Goal: Transaction & Acquisition: Book appointment/travel/reservation

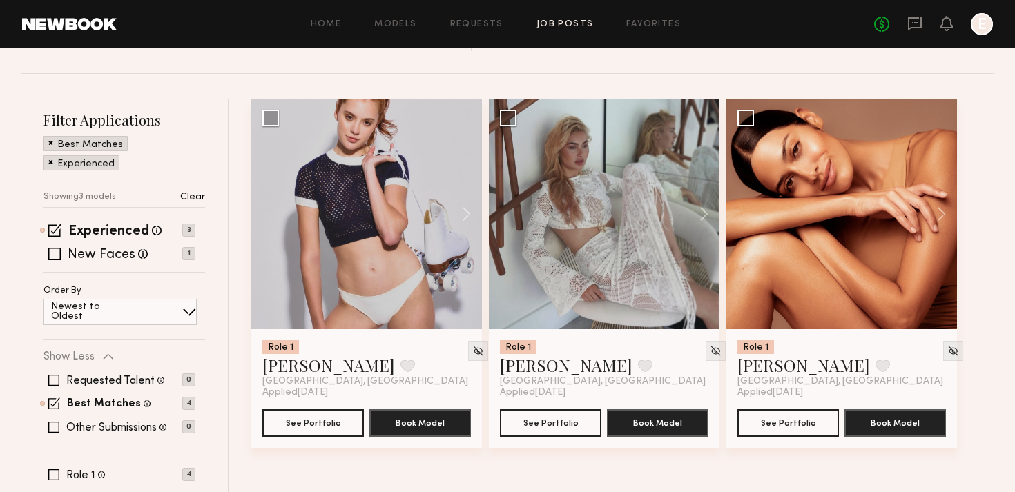
scroll to position [190, 0]
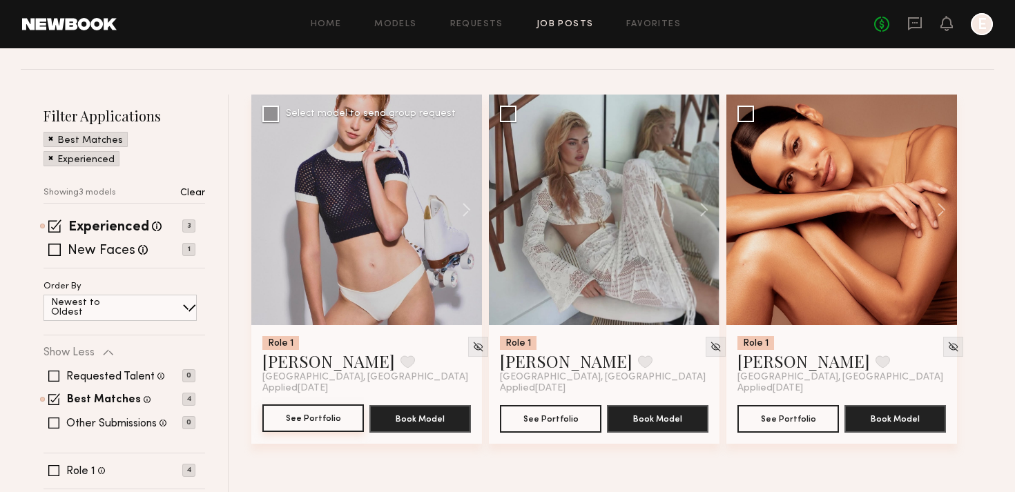
click at [310, 412] on button "See Portfolio" at bounding box center [313, 419] width 102 height 28
click at [918, 23] on icon at bounding box center [914, 23] width 15 height 15
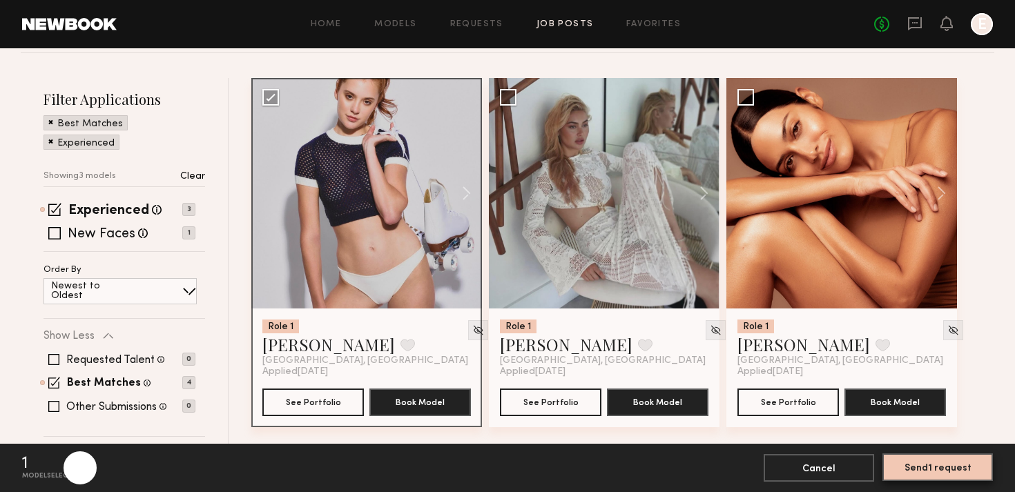
scroll to position [207, 0]
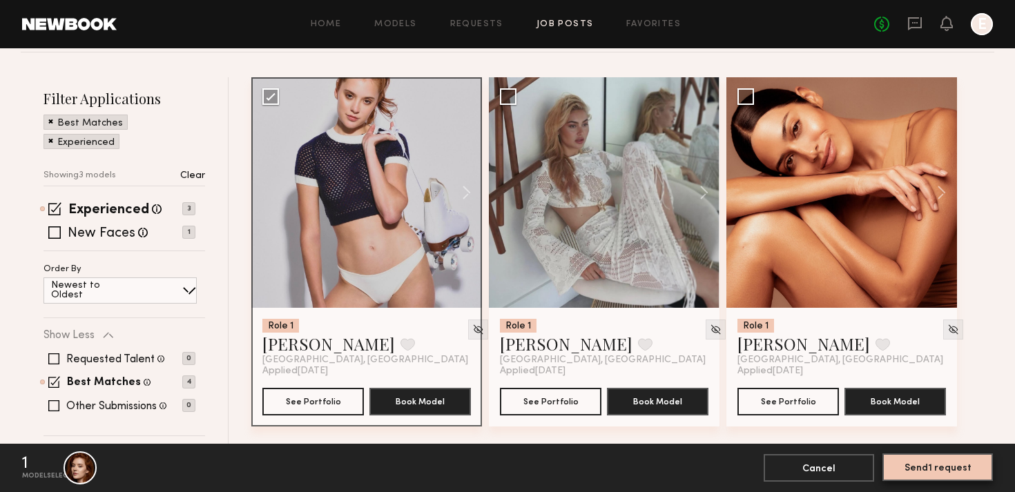
click at [922, 470] on button "Send 1 request" at bounding box center [938, 468] width 110 height 28
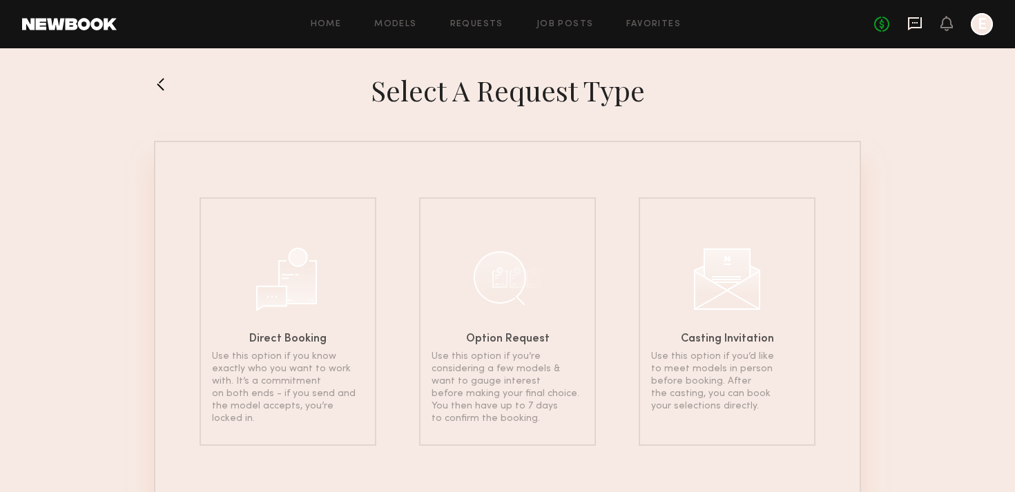
click at [921, 26] on icon at bounding box center [915, 23] width 14 height 13
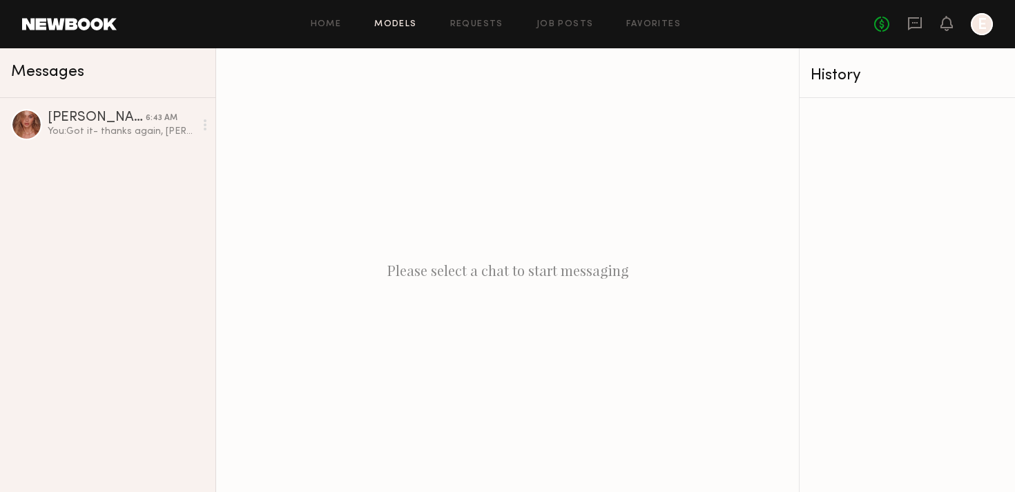
click at [404, 27] on link "Models" at bounding box center [395, 24] width 42 height 9
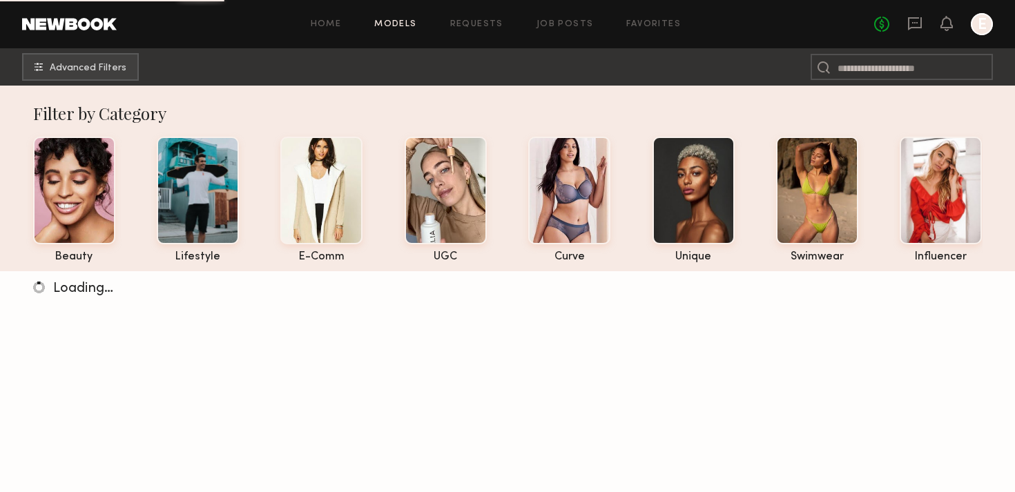
click at [486, 21] on link "Requests" at bounding box center [476, 24] width 53 height 9
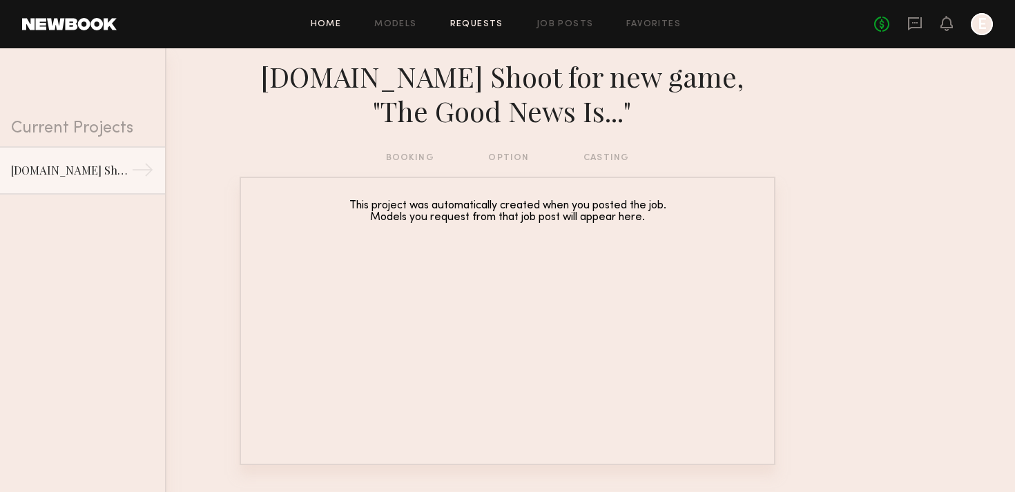
click at [337, 23] on link "Home" at bounding box center [326, 24] width 31 height 9
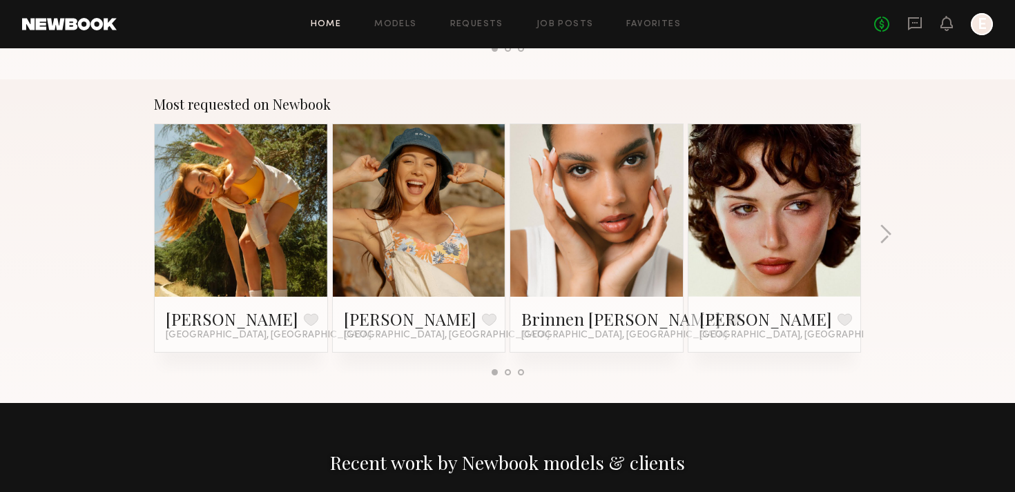
scroll to position [1136, 0]
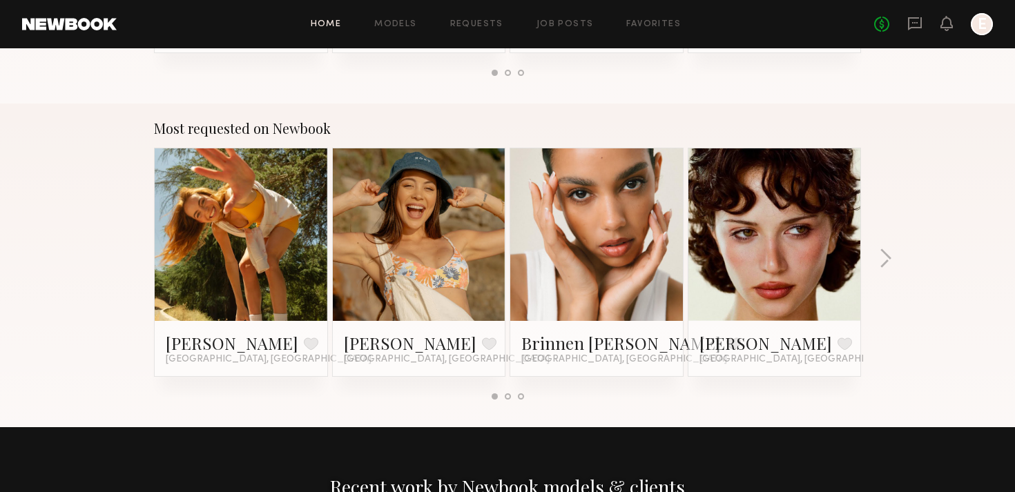
click at [877, 256] on div "Most requested on Newbook Haley G. Favorite Los Angeles, CA Brynne E. Favorite …" at bounding box center [507, 266] width 1015 height 324
click at [895, 253] on div "Most requested on Newbook Haley G. Favorite Los Angeles, CA Brynne E. Favorite …" at bounding box center [507, 266] width 1015 height 324
click at [885, 256] on button "button" at bounding box center [885, 260] width 13 height 23
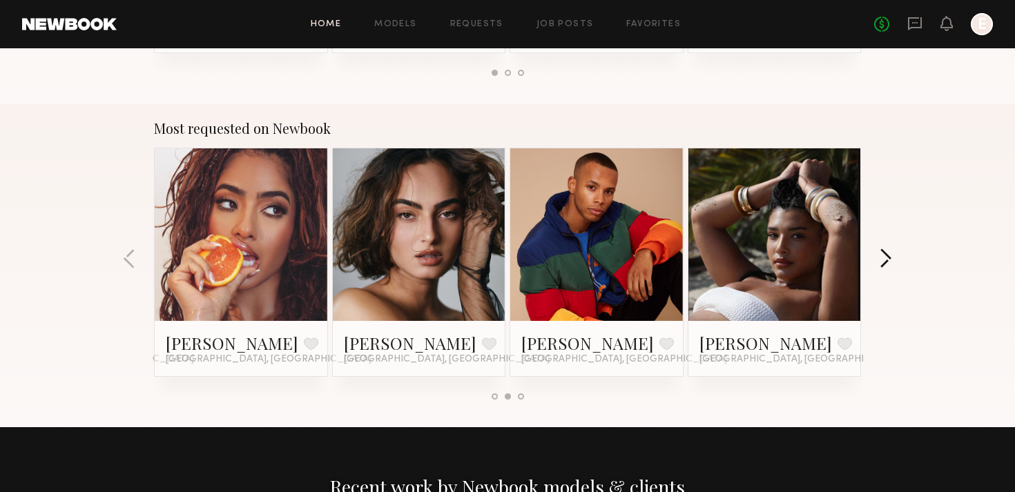
click at [885, 256] on button "button" at bounding box center [885, 260] width 13 height 23
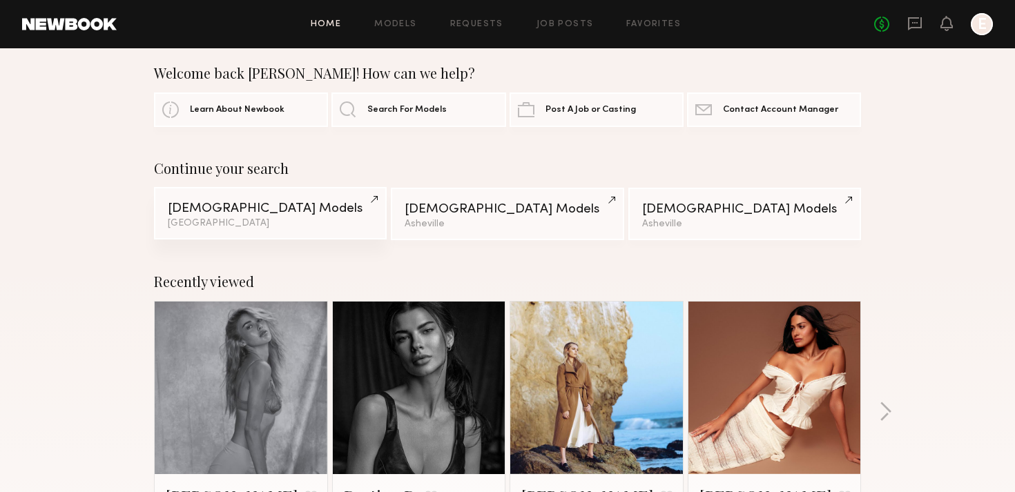
scroll to position [15, 0]
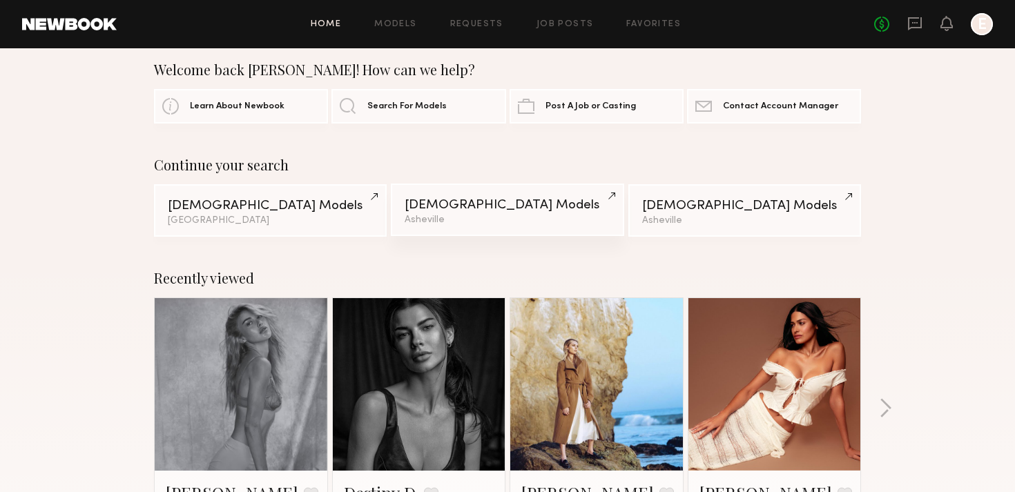
click at [472, 200] on div "[DEMOGRAPHIC_DATA] Models" at bounding box center [507, 205] width 205 height 13
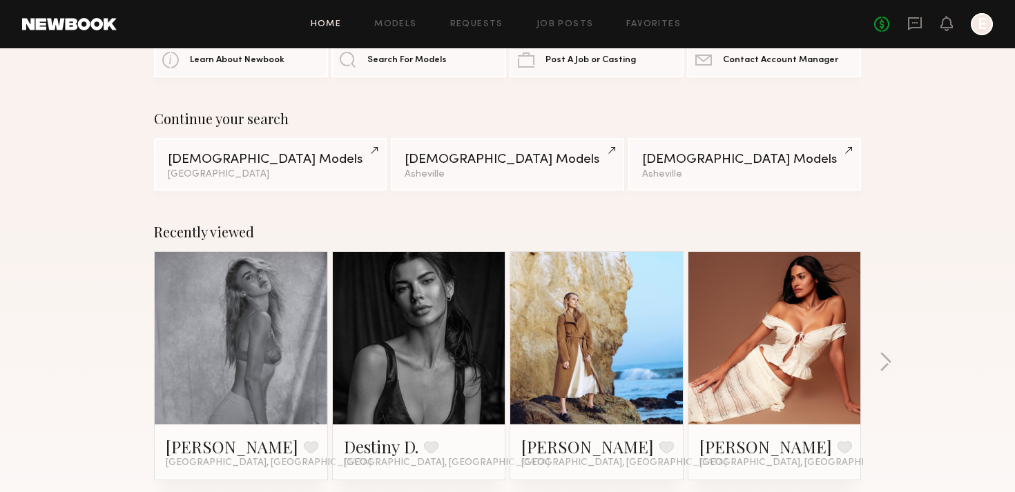
scroll to position [75, 0]
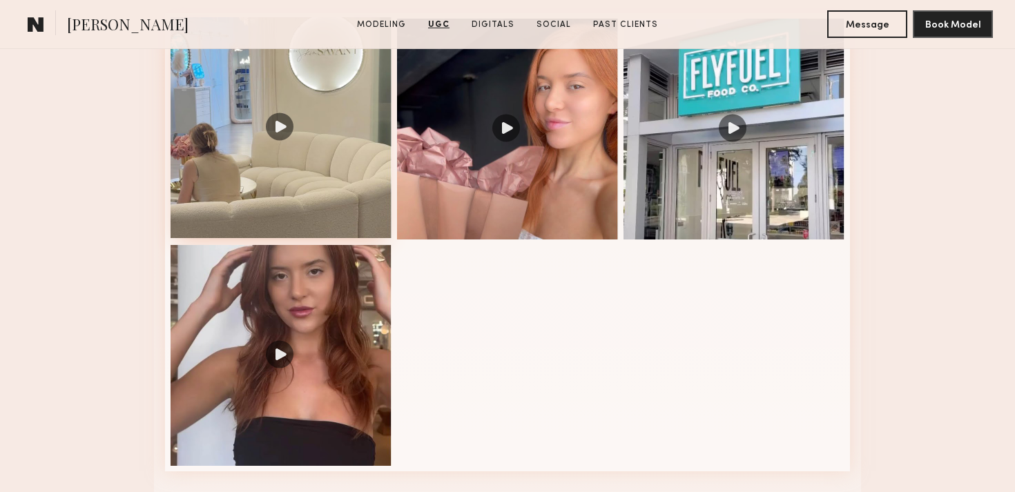
scroll to position [1456, 0]
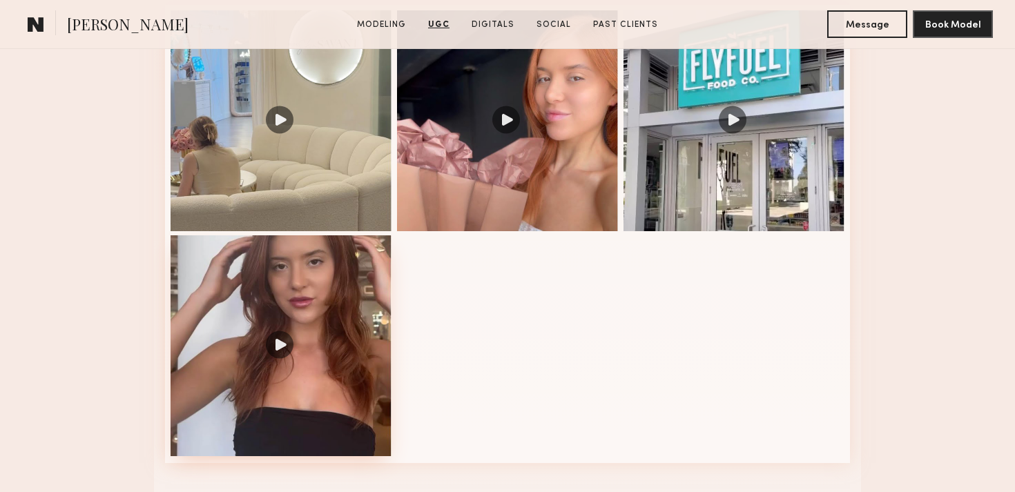
click at [269, 344] on div at bounding box center [281, 345] width 221 height 221
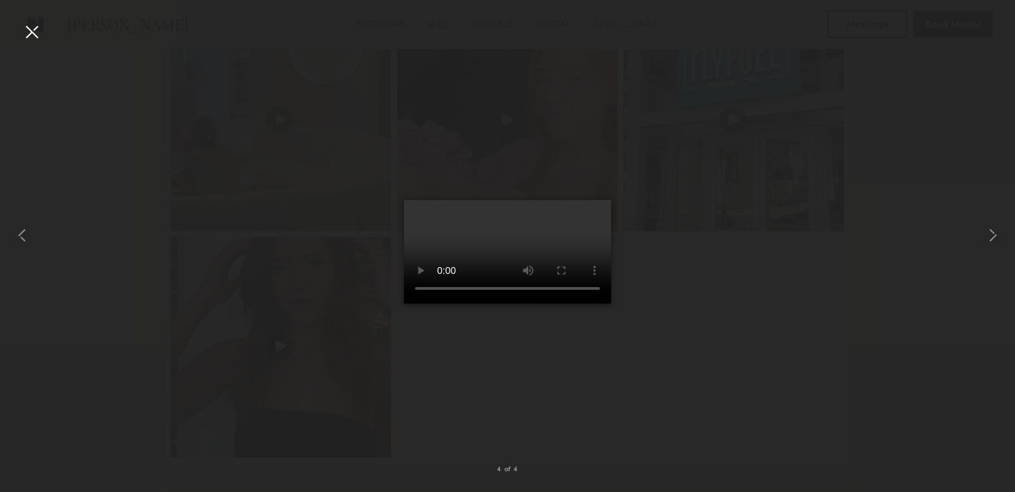
click at [32, 33] on div at bounding box center [32, 32] width 22 height 22
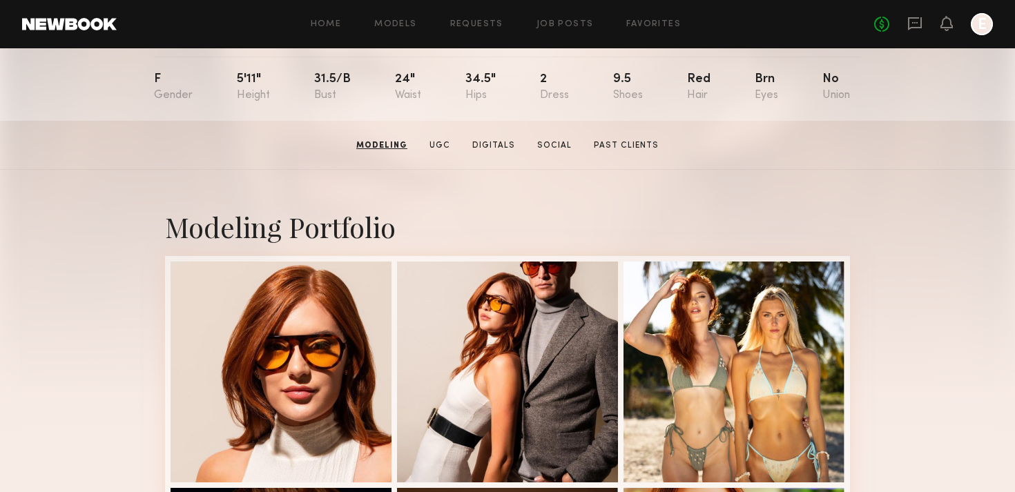
scroll to position [149, 0]
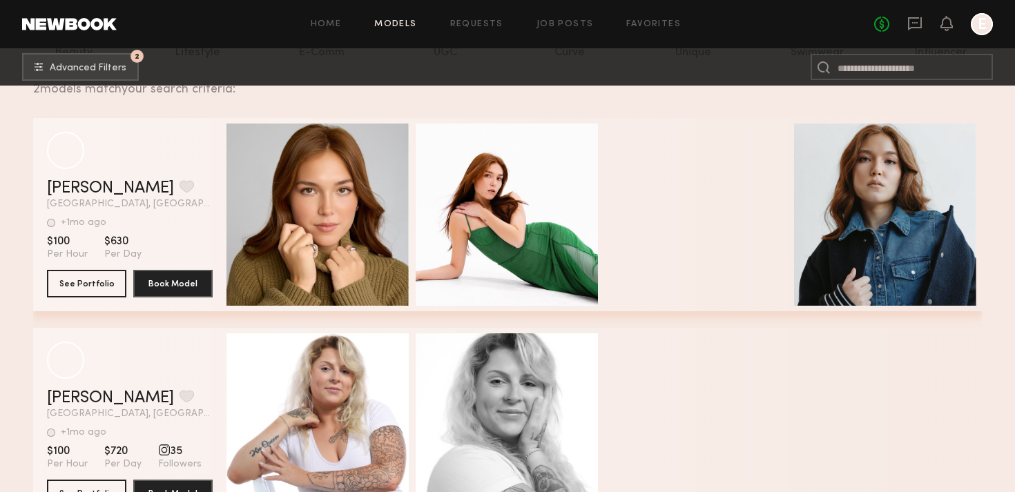
scroll to position [208, 0]
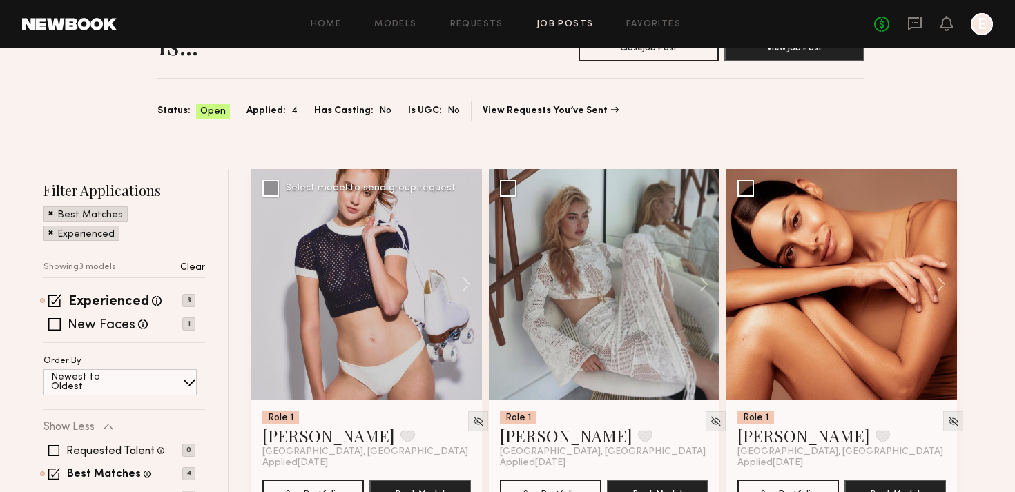
scroll to position [155, 0]
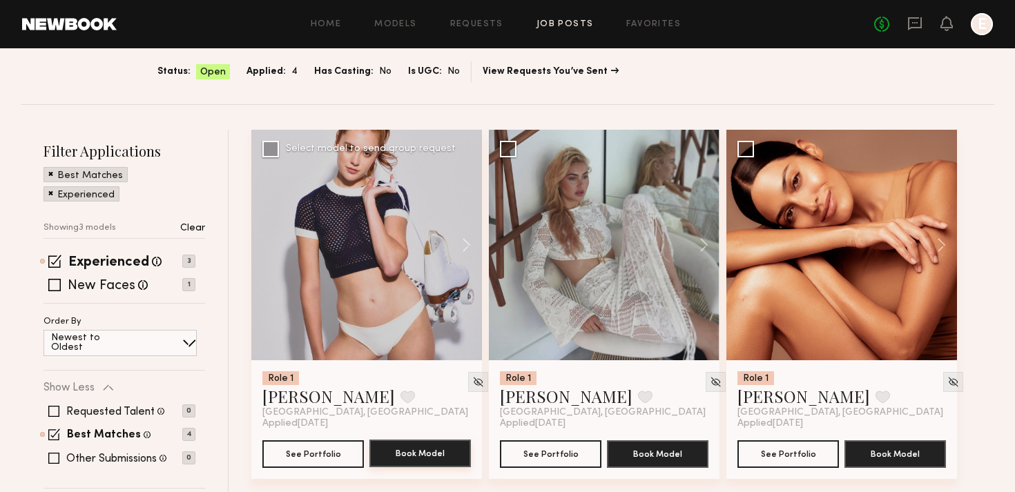
click at [402, 453] on button "Book Model" at bounding box center [420, 454] width 102 height 28
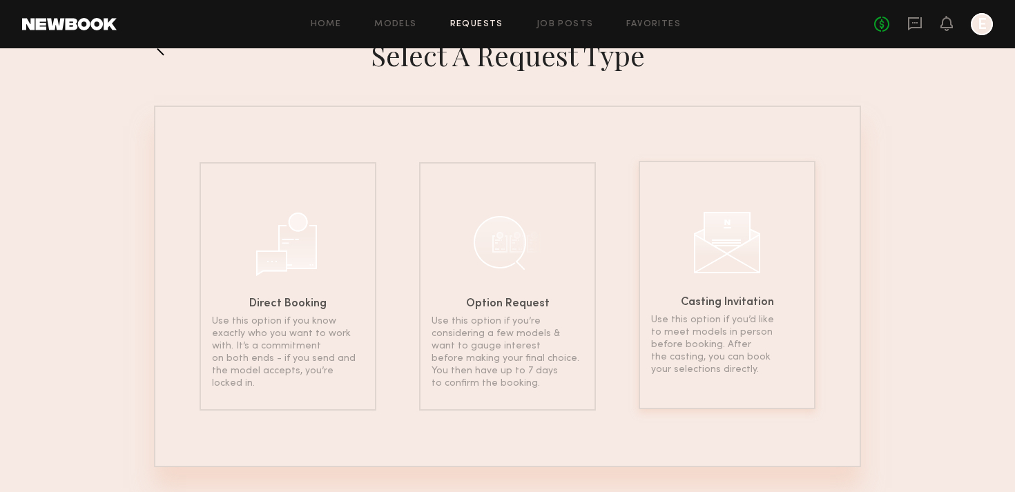
scroll to position [55, 0]
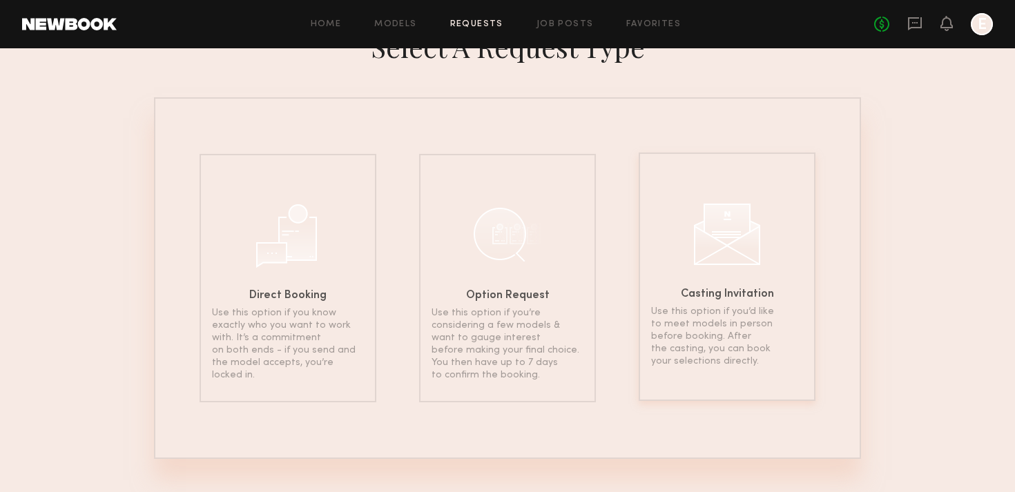
click at [740, 279] on div "Casting Invitation Use this option if you’d like to meet models in person befor…" at bounding box center [727, 277] width 177 height 249
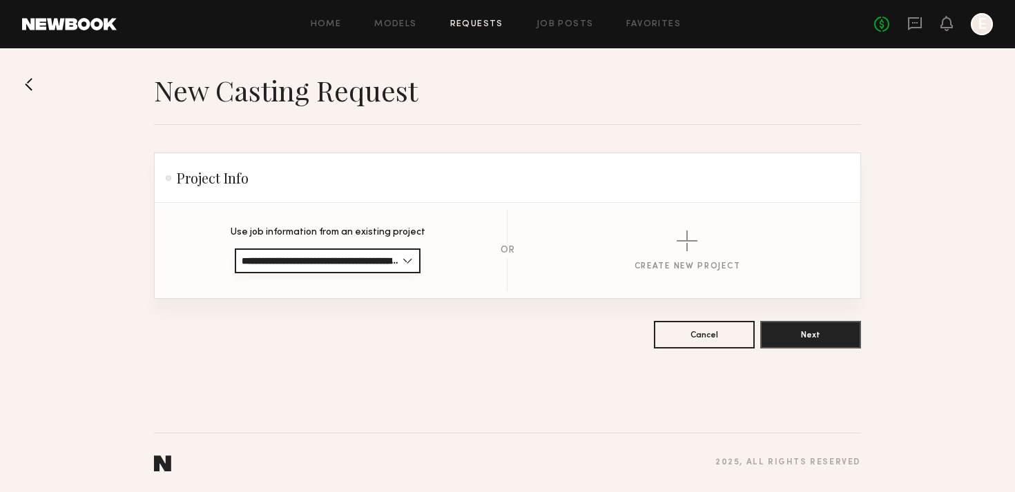
click at [336, 261] on input "**********" at bounding box center [328, 261] width 186 height 25
click at [387, 340] on section "Cancel Next" at bounding box center [507, 335] width 707 height 28
click at [811, 329] on button "Next" at bounding box center [810, 334] width 101 height 28
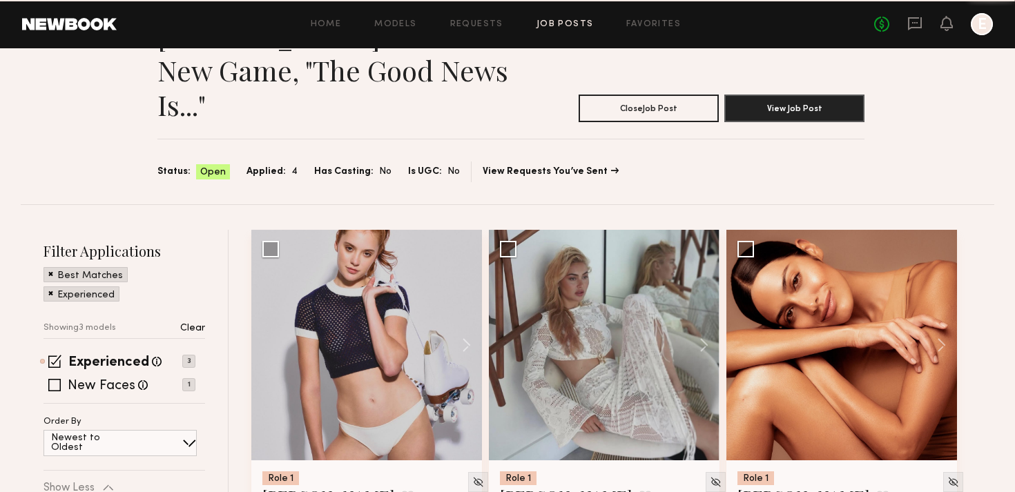
scroll to position [155, 0]
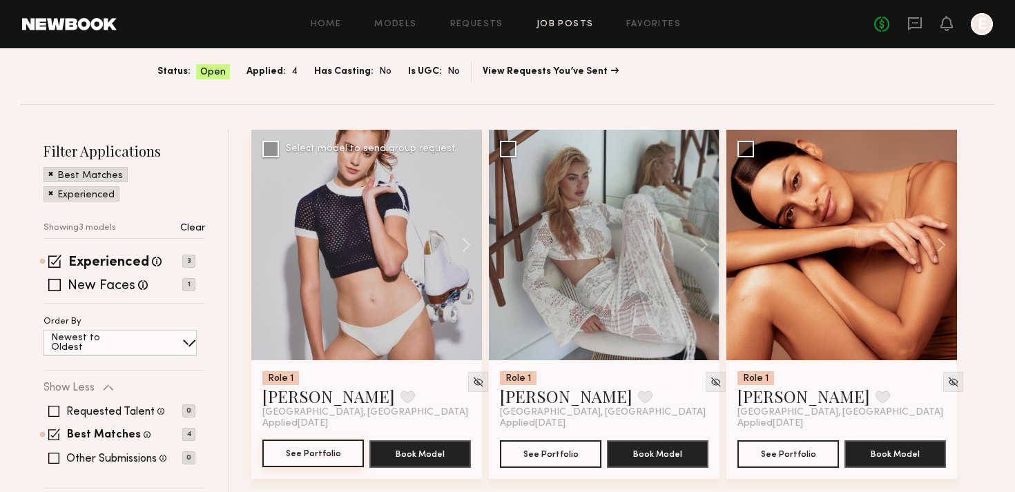
click at [299, 449] on button "See Portfolio" at bounding box center [313, 454] width 102 height 28
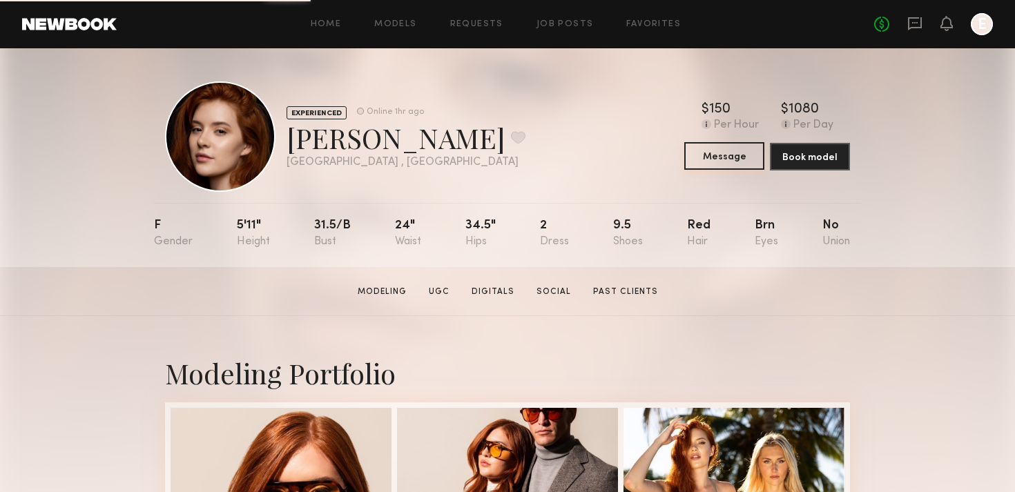
click at [715, 157] on button "Message" at bounding box center [724, 156] width 80 height 28
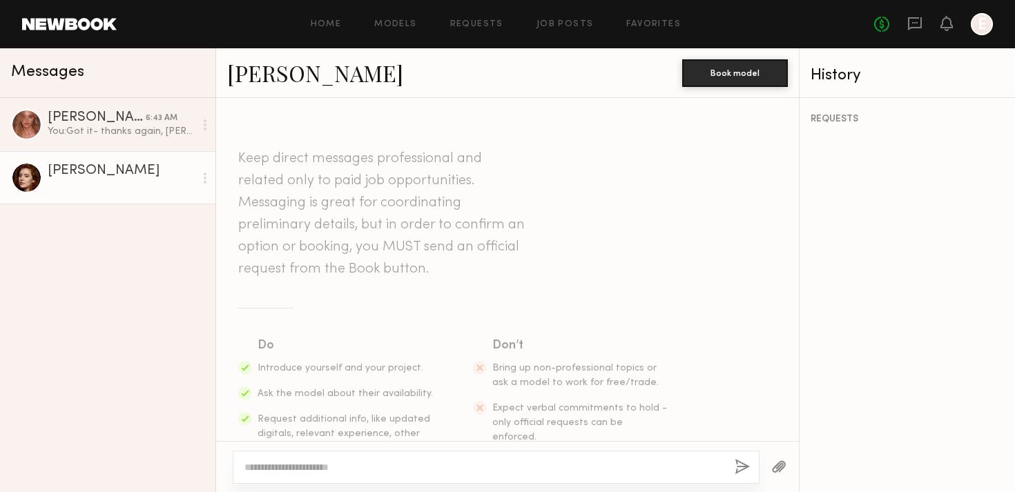
scroll to position [66, 0]
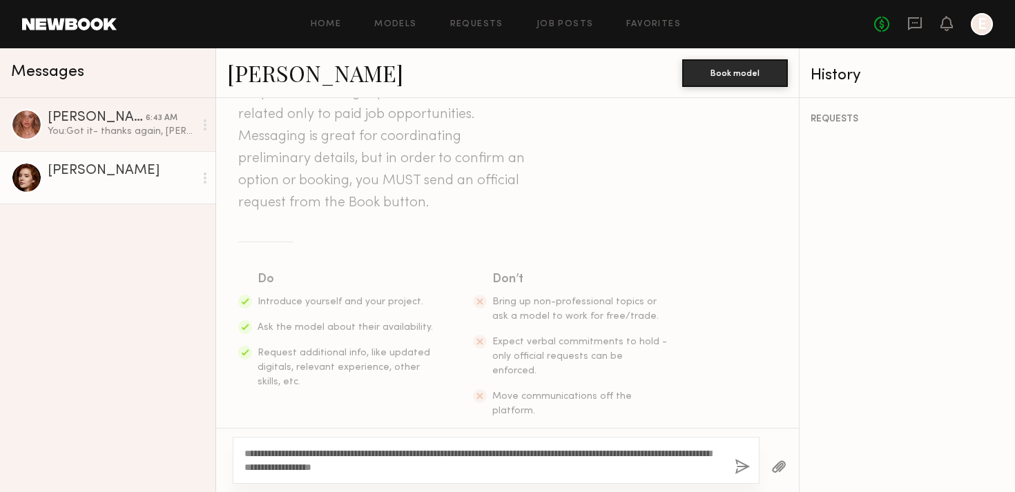
click at [441, 465] on textarea "**********" at bounding box center [483, 461] width 479 height 28
drag, startPoint x: 509, startPoint y: 468, endPoint x: 603, endPoint y: 453, distance: 95.0
click at [603, 453] on textarea "**********" at bounding box center [483, 461] width 479 height 28
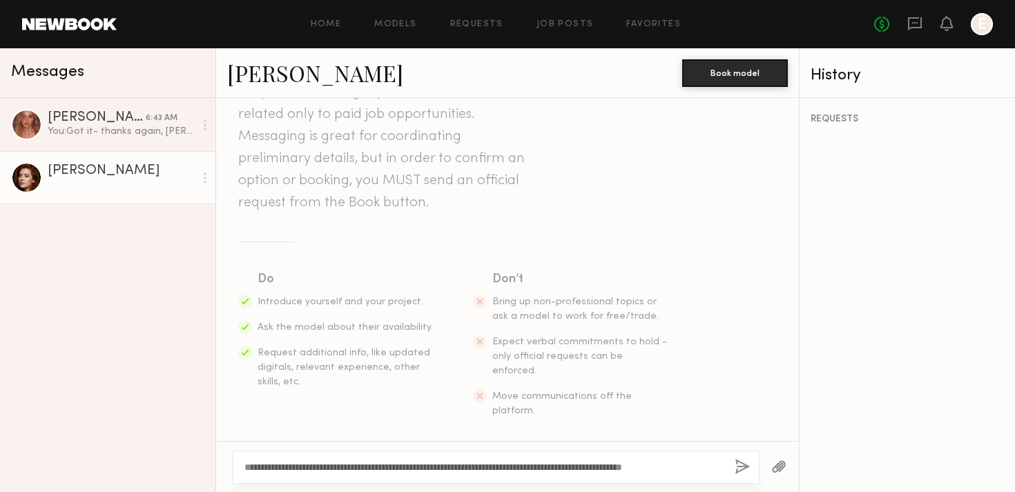
click at [600, 466] on textarea "**********" at bounding box center [483, 468] width 479 height 14
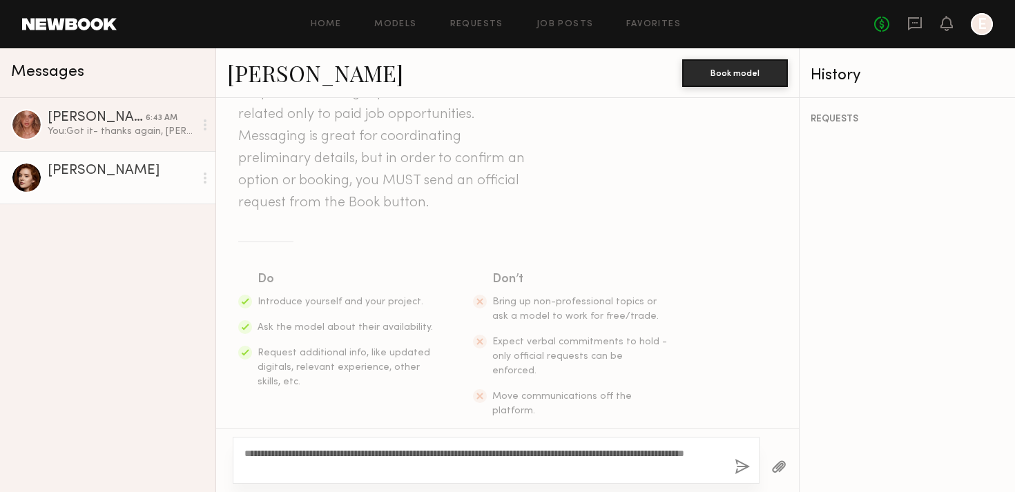
click at [378, 464] on textarea "**********" at bounding box center [483, 461] width 479 height 28
type textarea "**********"
click at [738, 461] on button "button" at bounding box center [742, 467] width 15 height 17
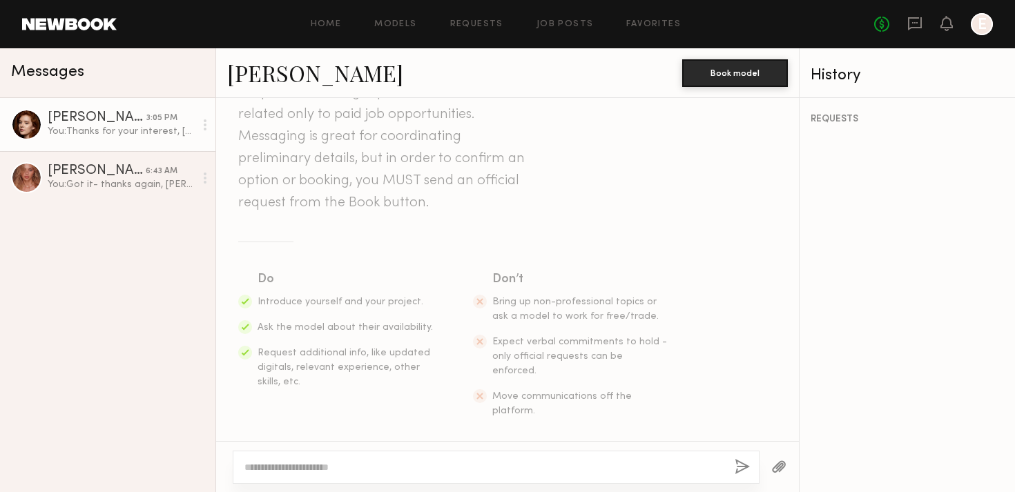
scroll to position [269, 0]
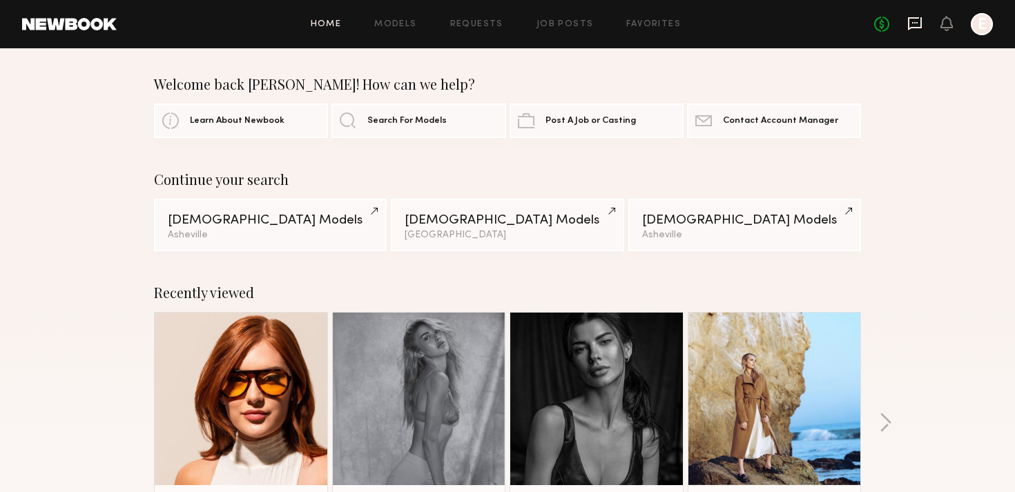
click at [916, 20] on icon at bounding box center [914, 23] width 15 height 15
